Goal: Navigation & Orientation: Find specific page/section

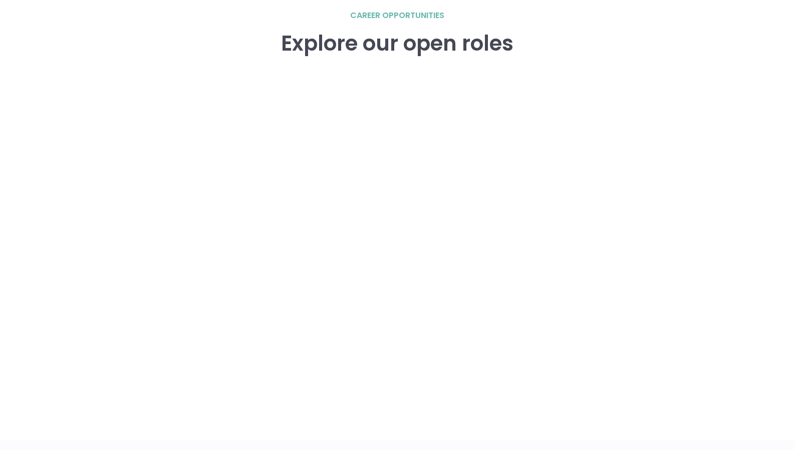
scroll to position [1427, 0]
click at [148, 218] on div "career opportunities Explore our open roles" at bounding box center [397, 224] width 641 height 430
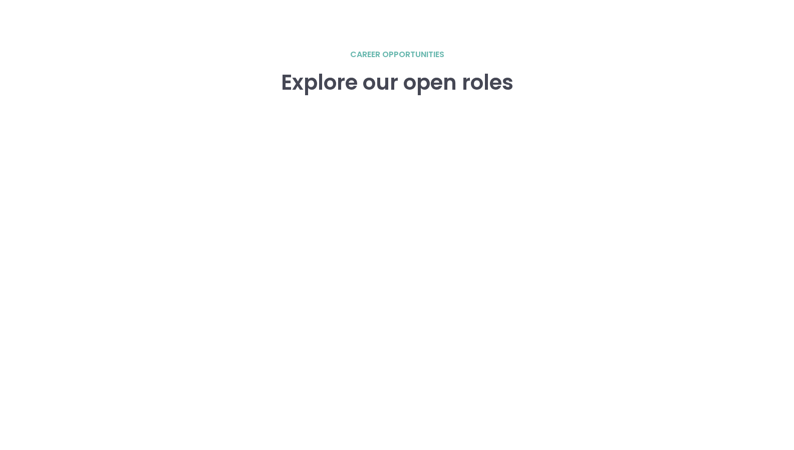
scroll to position [1387, 0]
click at [147, 293] on div "career opportunities Explore our open roles" at bounding box center [397, 264] width 641 height 430
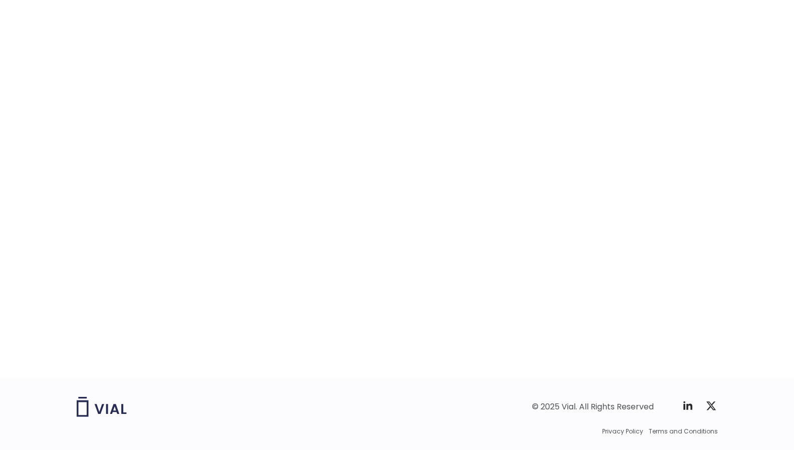
scroll to position [1488, 0]
